Goal: Information Seeking & Learning: Learn about a topic

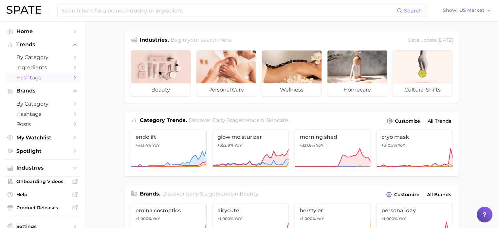
click at [41, 77] on span "Hashtags" at bounding box center [42, 77] width 52 height 6
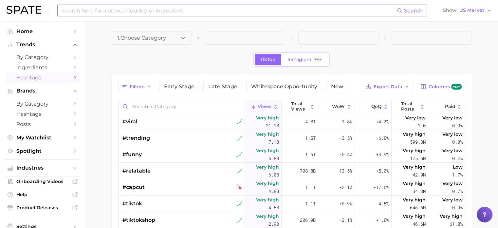
click at [235, 13] on input at bounding box center [229, 10] width 335 height 11
type input "korean hair care"
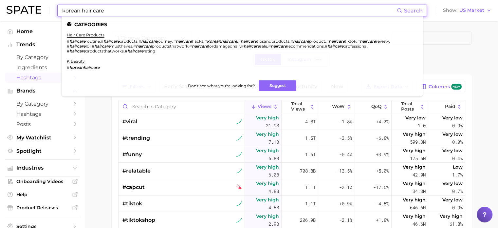
click at [83, 68] on em "koreanhaircare" at bounding box center [84, 67] width 30 height 5
click at [78, 62] on link "k beauty" at bounding box center [76, 61] width 18 height 5
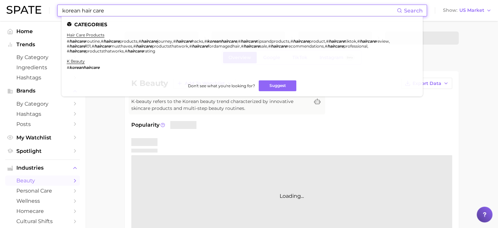
click at [110, 9] on input "korean hair care" at bounding box center [229, 10] width 335 height 11
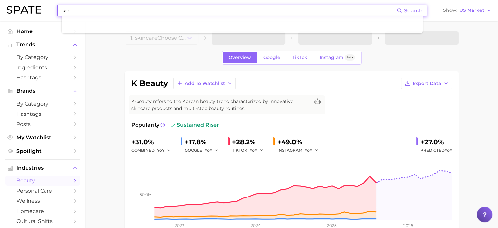
type input "k"
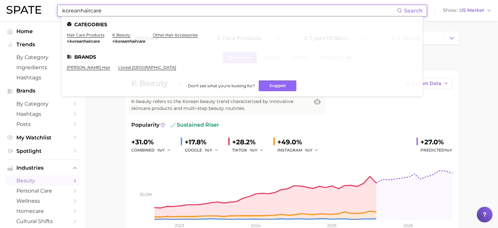
type input "koreanhaircare"
click at [95, 42] on em "koreanhaircare" at bounding box center [84, 41] width 30 height 5
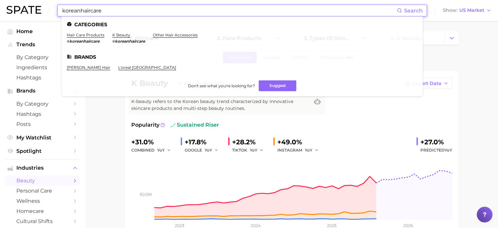
click at [151, 12] on input "koreanhaircare" at bounding box center [229, 10] width 335 height 11
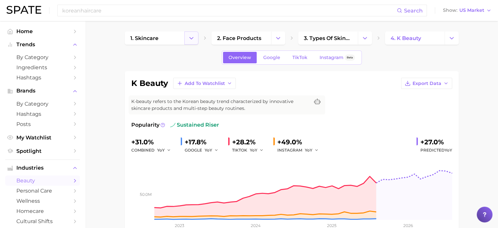
click at [185, 35] on button "Change Category" at bounding box center [191, 37] width 14 height 13
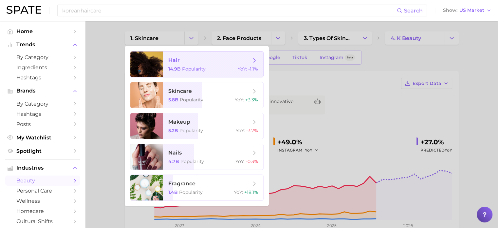
click at [206, 69] on div "14.9b Popularity YoY : -1.1%" at bounding box center [213, 69] width 90 height 6
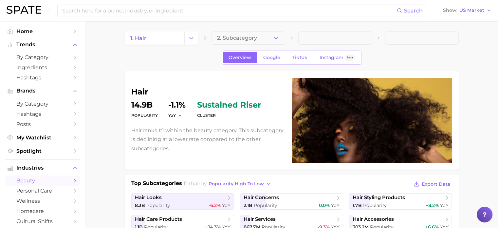
click at [274, 36] on icon "button" at bounding box center [276, 38] width 7 height 7
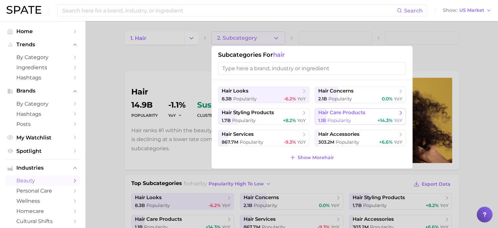
click at [343, 122] on span "Popularity" at bounding box center [339, 120] width 24 height 6
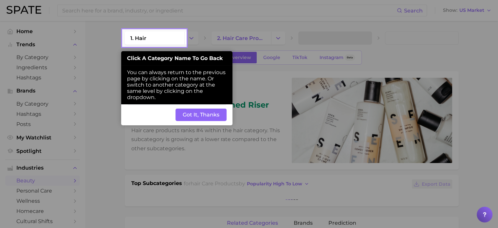
click at [198, 114] on button "Got It, Thanks" at bounding box center [200, 114] width 51 height 12
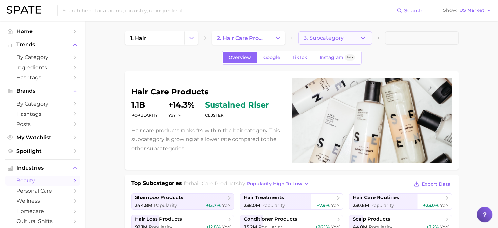
click at [352, 37] on button "3. Subcategory" at bounding box center [335, 37] width 74 height 13
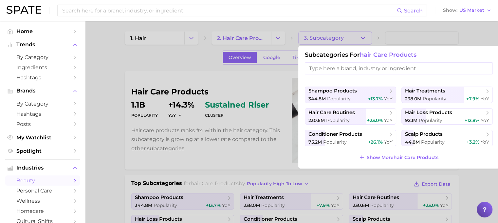
click at [211, 88] on div at bounding box center [249, 111] width 498 height 223
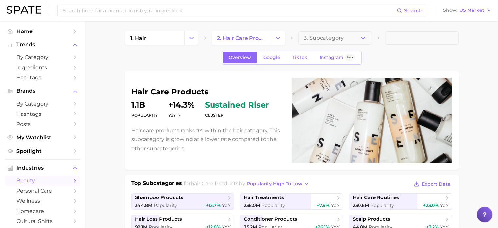
click at [189, 53] on div "Overview Google TikTok Instagram Beta" at bounding box center [292, 57] width 334 height 14
drag, startPoint x: 134, startPoint y: 105, endPoint x: 164, endPoint y: 116, distance: 32.6
click at [164, 116] on dl "Popularity 1.1b YoY +14.3% cluster sustained riser" at bounding box center [207, 110] width 153 height 18
drag, startPoint x: 164, startPoint y: 116, endPoint x: 170, endPoint y: 113, distance: 6.6
click at [165, 116] on dl "Popularity 1.1b YoY +14.3% cluster sustained riser" at bounding box center [207, 110] width 153 height 18
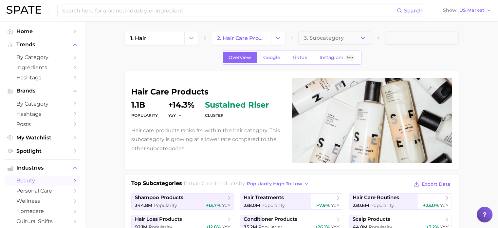
click at [153, 93] on h1 "hair care products" at bounding box center [207, 92] width 153 height 8
click at [176, 113] on button "YoY" at bounding box center [175, 115] width 14 height 6
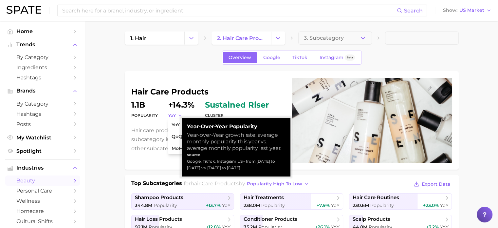
click at [176, 114] on button "YoY" at bounding box center [175, 115] width 14 height 6
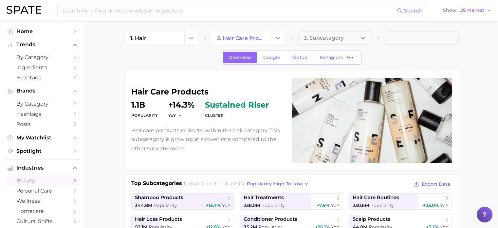
click at [135, 63] on div "Overview Google TikTok Instagram Beta" at bounding box center [292, 57] width 334 height 14
drag, startPoint x: 206, startPoint y: 103, endPoint x: 261, endPoint y: 105, distance: 54.4
click at [261, 105] on span "sustained riser" at bounding box center [237, 105] width 64 height 8
drag, startPoint x: 207, startPoint y: 114, endPoint x: 229, endPoint y: 115, distance: 21.6
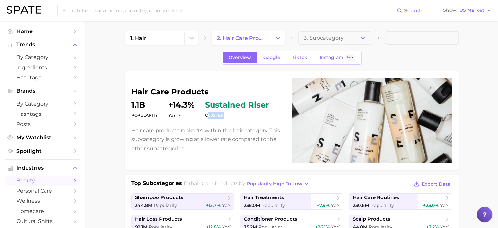
click at [229, 115] on dt "cluster" at bounding box center [237, 115] width 64 height 8
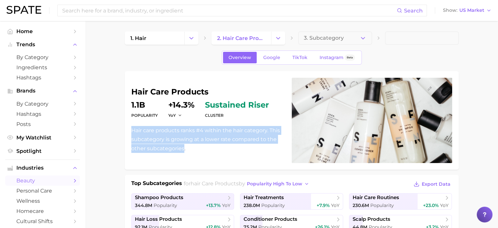
drag, startPoint x: 132, startPoint y: 127, endPoint x: 184, endPoint y: 148, distance: 55.6
click at [184, 148] on p "Hair care products ranks #4 within the hair category. This subcategory is growi…" at bounding box center [207, 139] width 153 height 27
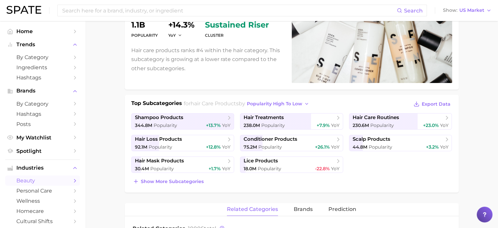
scroll to position [79, 0]
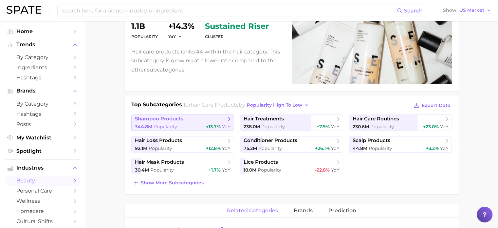
click at [157, 116] on span "shampoo products" at bounding box center [159, 119] width 48 height 6
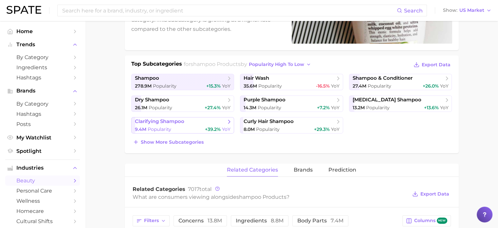
scroll to position [33, 0]
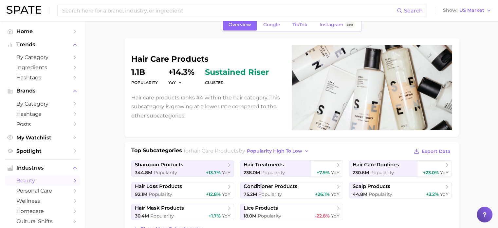
scroll to position [79, 0]
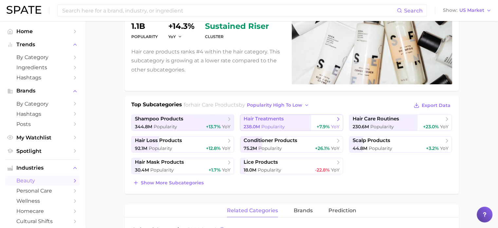
click at [286, 123] on div "238.0m Popularity +7.9% YoY" at bounding box center [292, 126] width 96 height 6
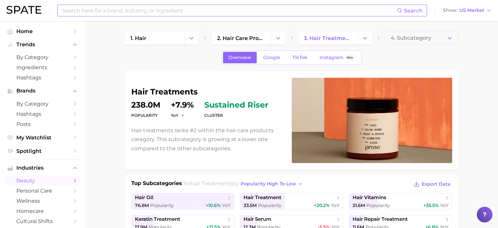
click at [113, 11] on input at bounding box center [229, 10] width 335 height 11
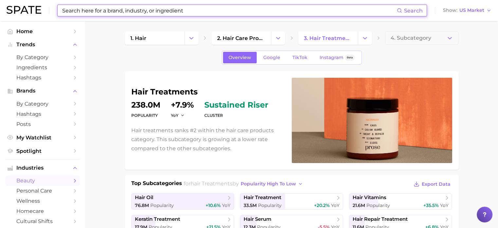
type input "h"
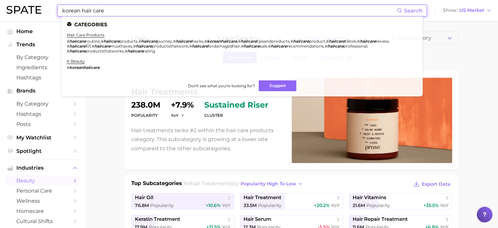
type input "korean hair care"
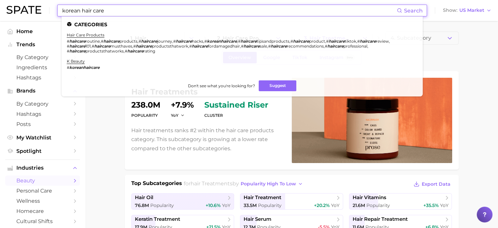
click at [113, 10] on input "korean hair care" at bounding box center [229, 10] width 335 height 11
click at [82, 62] on link "k beauty" at bounding box center [76, 61] width 18 height 5
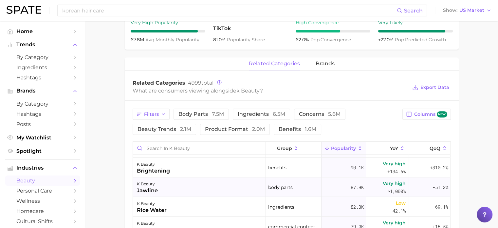
scroll to position [1146, 0]
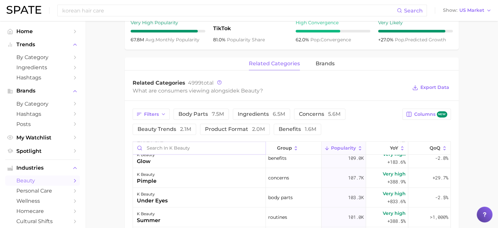
click at [190, 145] on input "Search in k beauty" at bounding box center [199, 147] width 133 height 12
type input "hair"
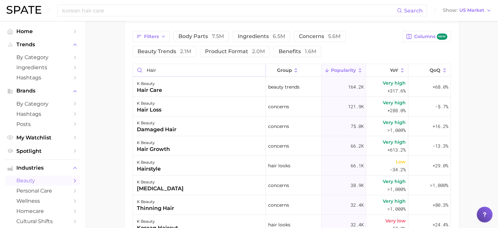
scroll to position [339, 0]
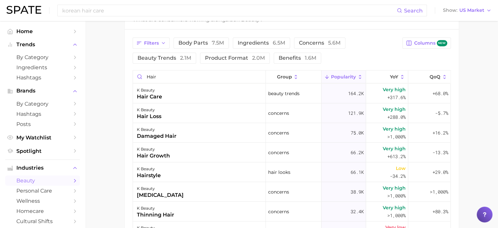
click at [484, 127] on main "1. skincare 2. face products 3. types of skincare 4. k beauty Overview Google T…" at bounding box center [291, 10] width 413 height 656
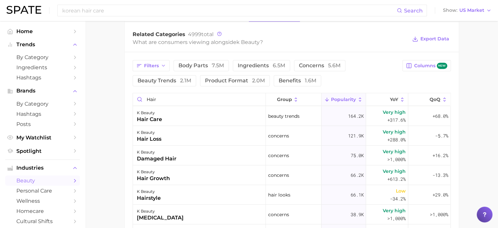
scroll to position [306, 0]
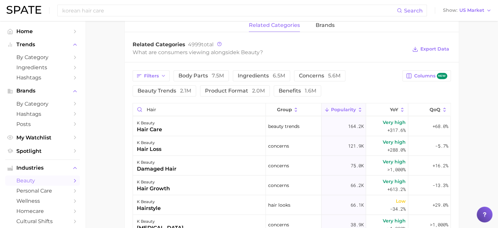
click at [481, 124] on main "1. skincare 2. face products 3. types of skincare 4. k beauty Overview Google T…" at bounding box center [291, 43] width 413 height 656
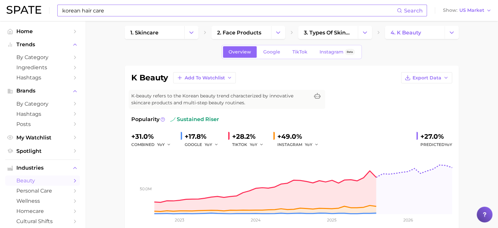
scroll to position [0, 0]
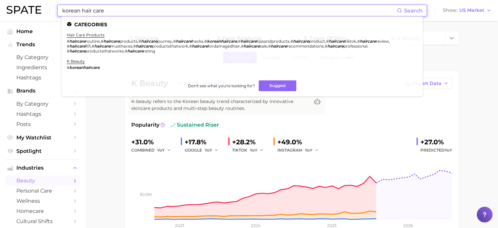
click at [225, 8] on input "korean hair care" at bounding box center [229, 10] width 335 height 11
drag, startPoint x: 228, startPoint y: 8, endPoint x: 2, endPoint y: -15, distance: 227.0
click at [2, 0] on html "korean hair care Search Categories hair care products # haircare routine , # ha…" at bounding box center [249, 114] width 498 height 228
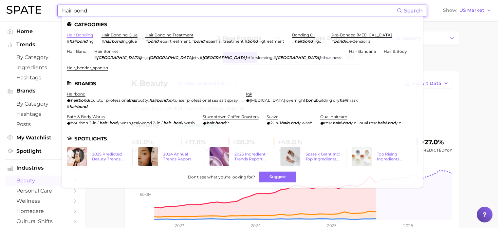
type input "hair bond"
click at [89, 36] on link "hair bonding" at bounding box center [80, 34] width 26 height 5
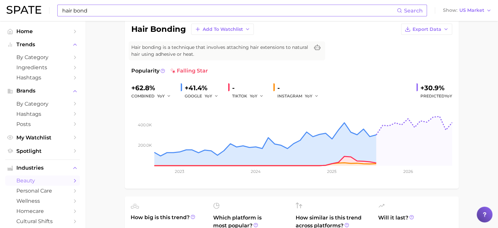
scroll to position [65, 0]
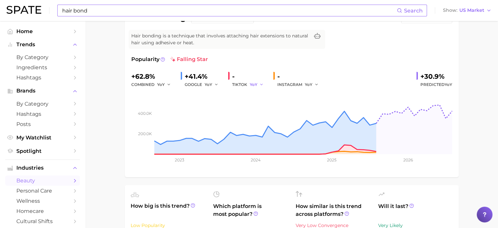
click at [261, 82] on icon "button" at bounding box center [261, 84] width 5 height 5
click at [254, 118] on span "MoM" at bounding box center [258, 119] width 11 height 6
click at [264, 84] on polyline "button" at bounding box center [264, 84] width 2 height 1
click at [264, 103] on button "QoQ" at bounding box center [286, 107] width 72 height 12
click at [261, 86] on icon "button" at bounding box center [263, 84] width 5 height 5
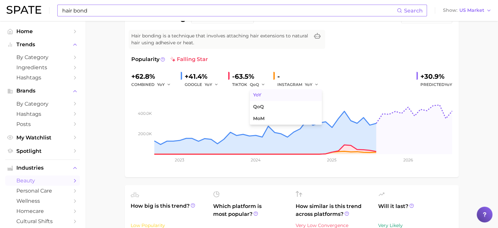
click at [263, 97] on button "YoY" at bounding box center [286, 95] width 72 height 12
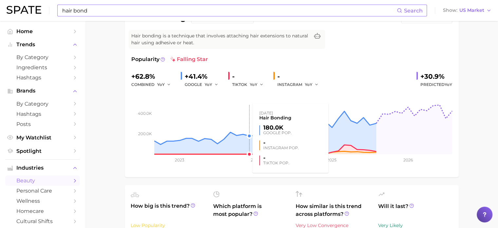
click at [243, 98] on rect at bounding box center [291, 120] width 321 height 65
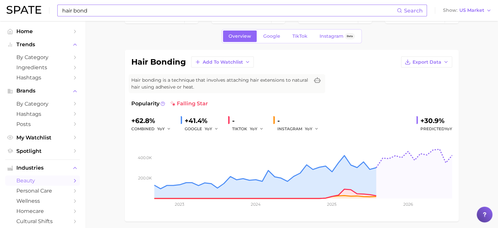
scroll to position [33, 0]
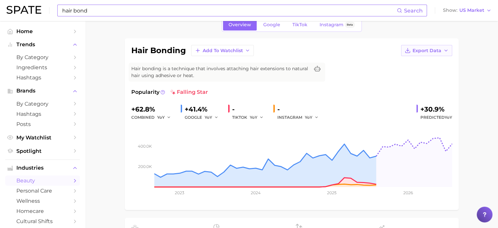
click at [428, 53] on span "Export Data" at bounding box center [426, 51] width 29 height 6
click at [417, 74] on span "Time Series Image" at bounding box center [413, 75] width 44 height 6
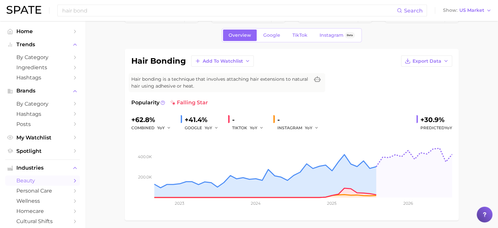
scroll to position [0, 0]
